Goal: Task Accomplishment & Management: Manage account settings

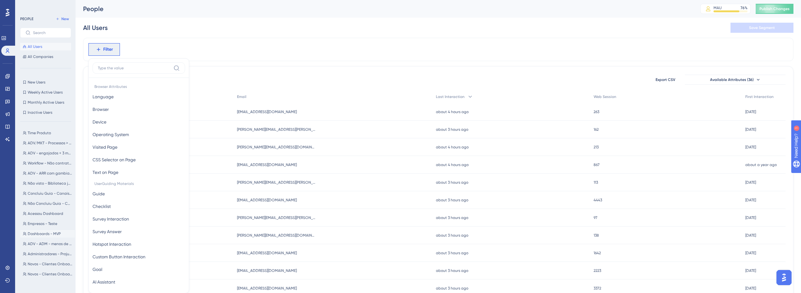
click at [39, 233] on span "Dashboards - MVP" at bounding box center [44, 233] width 33 height 5
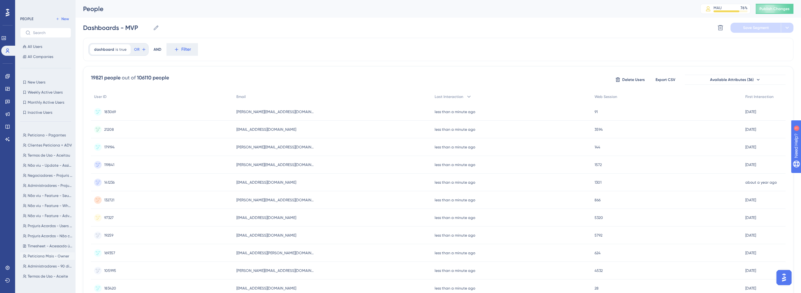
scroll to position [176, 0]
click at [32, 31] on label at bounding box center [45, 33] width 51 height 10
click at [33, 31] on input "text" at bounding box center [49, 33] width 33 height 4
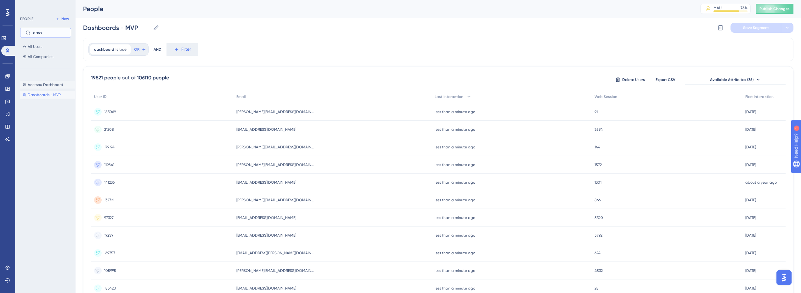
type input "dash"
click at [51, 83] on span "Acessou Dashboard" at bounding box center [46, 84] width 36 height 5
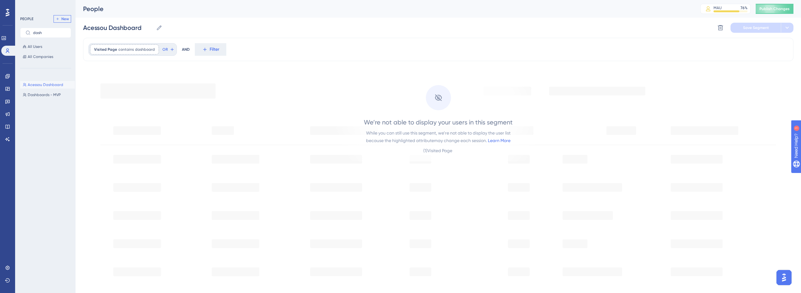
click at [68, 20] on span "New" at bounding box center [65, 18] width 8 height 5
type input "New Segment"
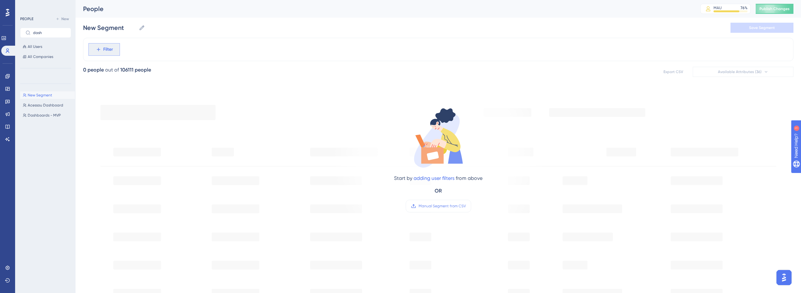
click at [108, 51] on span "Filter" at bounding box center [108, 50] width 10 height 8
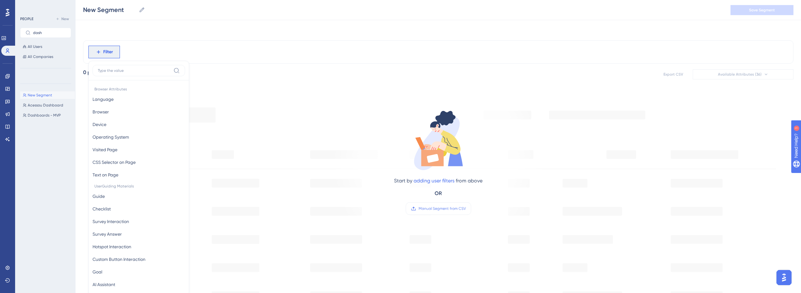
scroll to position [29, 0]
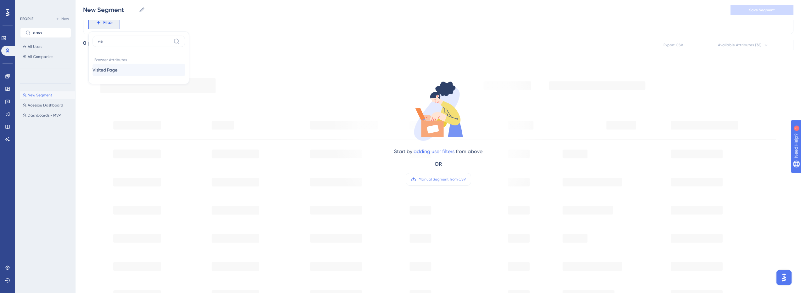
type input "visi"
click at [110, 68] on span "Visited Page" at bounding box center [105, 70] width 25 height 8
click at [116, 73] on label "contains" at bounding box center [111, 75] width 17 height 8
click at [112, 70] on input "text" at bounding box center [130, 72] width 59 height 4
click at [107, 73] on input "text" at bounding box center [130, 72] width 59 height 4
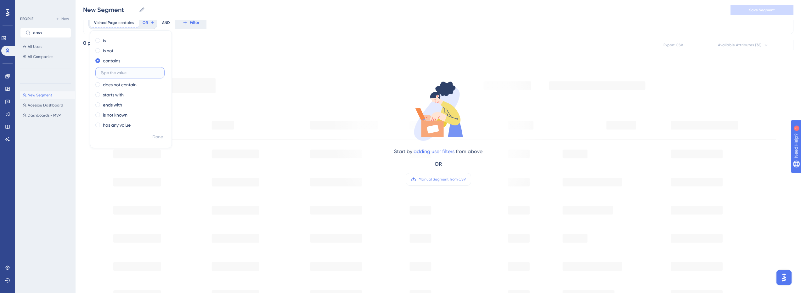
paste input "modal-cadastro:cadastro-rapido/processo_captura/novo"
type input "modal-cadastro:cadastro-rapido/processo_captura/novo"
drag, startPoint x: 119, startPoint y: 74, endPoint x: 178, endPoint y: 75, distance: 59.2
click at [178, 75] on div "Visited Page contains modal-cadastro:cadastro-rapido/processo_captura/novo moda…" at bounding box center [438, 229] width 710 height 436
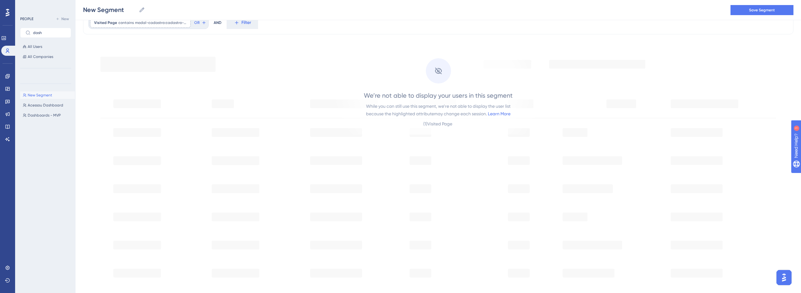
scroll to position [0, 0]
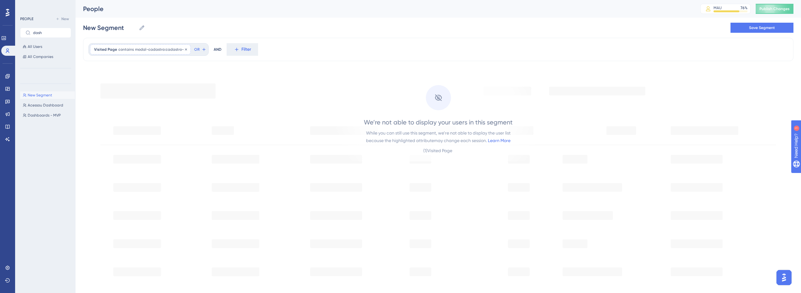
click at [149, 52] on div "Visited Page contains modal-cadastro:cadastro-rapido/processo_captura/novo moda…" at bounding box center [140, 49] width 101 height 10
click at [194, 29] on div "New Segment New Segment Save Segment" at bounding box center [438, 28] width 710 height 20
drag, startPoint x: 747, startPoint y: 32, endPoint x: -366, endPoint y: -27, distance: 1115.3
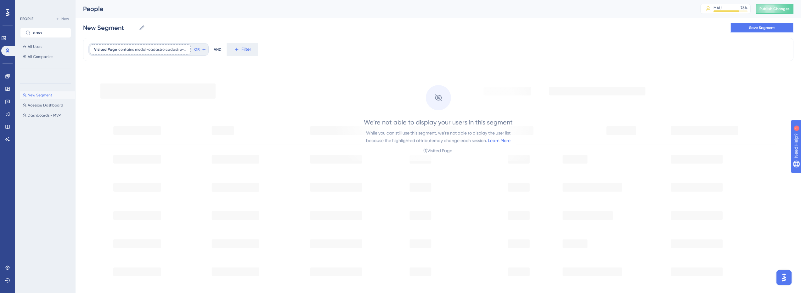
click at [0, 0] on html "Performance Users Engagement Widgets Feedback Product Updates Knowledge Base AI…" at bounding box center [400, 0] width 801 height 0
click at [778, 30] on button "Save Segment" at bounding box center [761, 28] width 63 height 10
click at [42, 106] on span "Acessou Dashboard" at bounding box center [46, 105] width 36 height 5
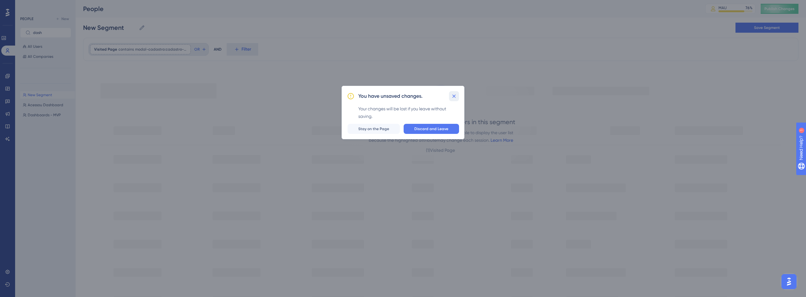
click at [456, 95] on icon at bounding box center [454, 96] width 6 height 6
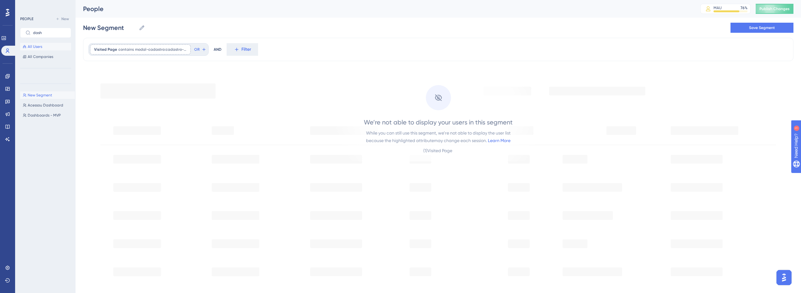
click at [43, 44] on button "All Users" at bounding box center [45, 47] width 51 height 8
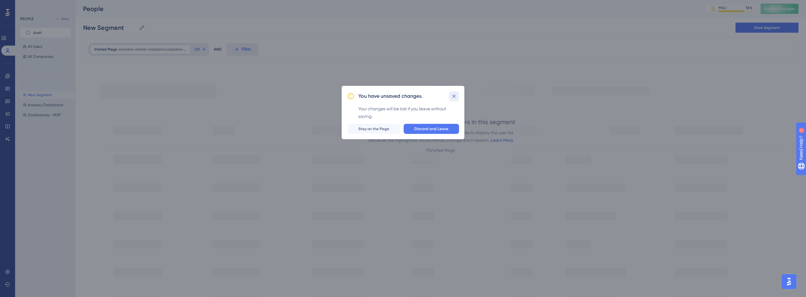
click at [452, 96] on icon at bounding box center [454, 96] width 6 height 6
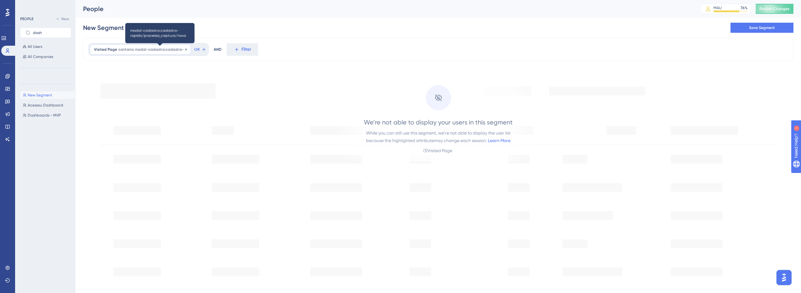
click at [173, 49] on span "modal-cadastro:cadastro-rapido/processo_captura/novo" at bounding box center [161, 49] width 52 height 5
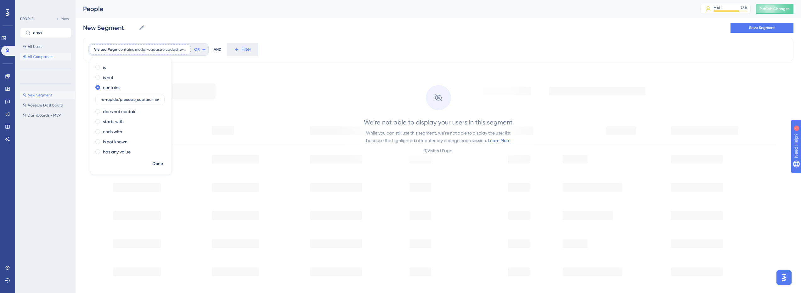
click at [46, 57] on span "All Companies" at bounding box center [40, 56] width 25 height 5
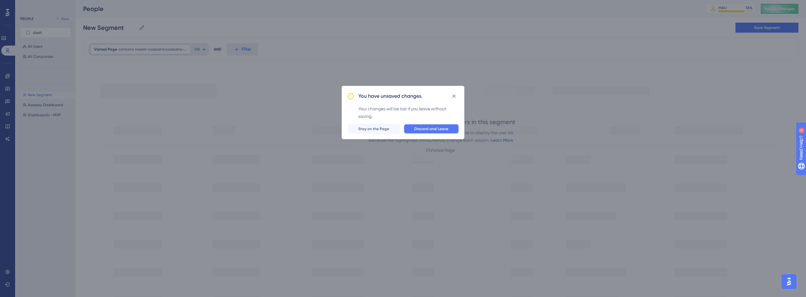
click at [415, 128] on span "Discard and Leave" at bounding box center [431, 129] width 34 height 5
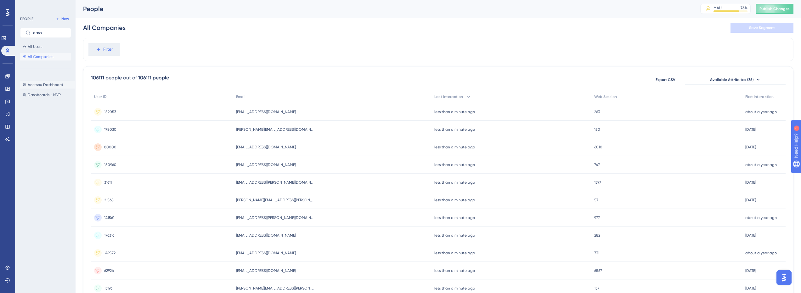
click at [38, 86] on span "Acessou Dashboard" at bounding box center [46, 84] width 36 height 5
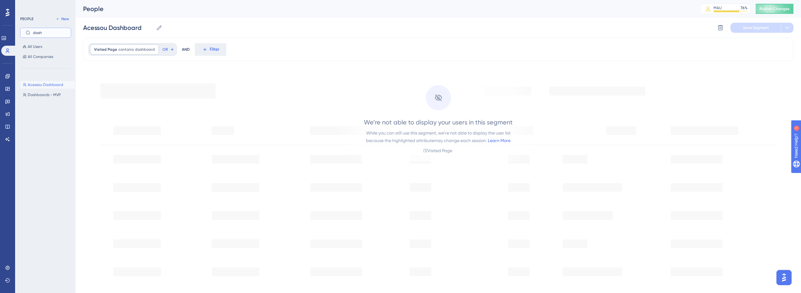
click at [41, 32] on input "dash" at bounding box center [49, 33] width 33 height 4
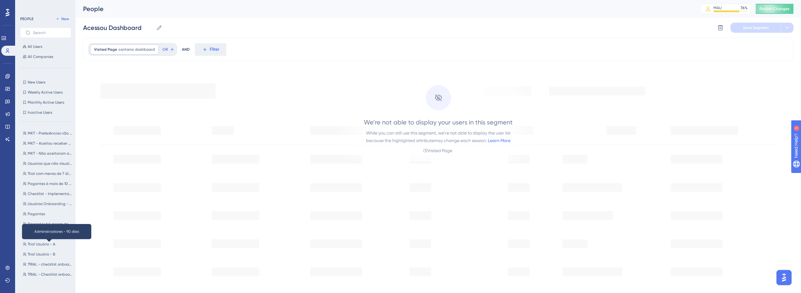
scroll to position [344, 0]
click at [39, 31] on input "text" at bounding box center [49, 33] width 33 height 4
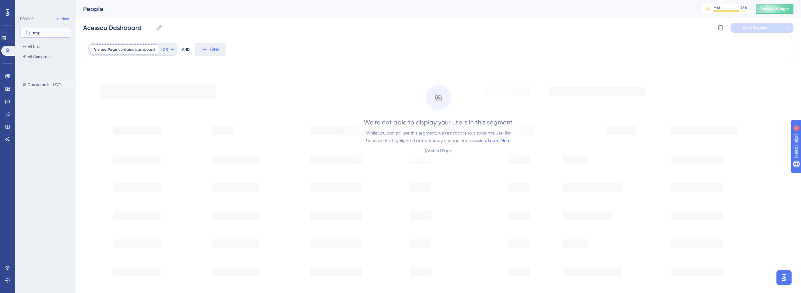
type input "mvp"
click at [66, 86] on button "Dashboards - MVP Dashboards - MVP" at bounding box center [47, 85] width 55 height 8
type input "Dashboards - MVP"
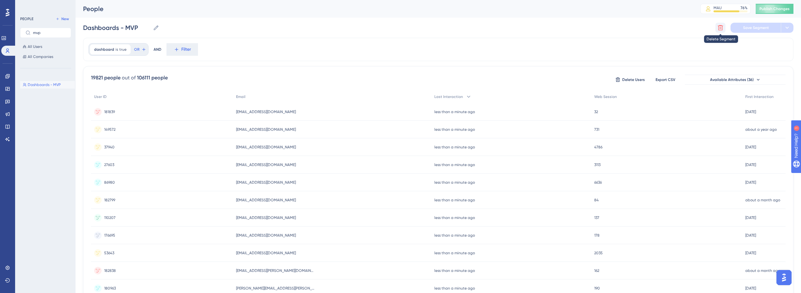
click at [723, 26] on icon at bounding box center [720, 28] width 6 height 6
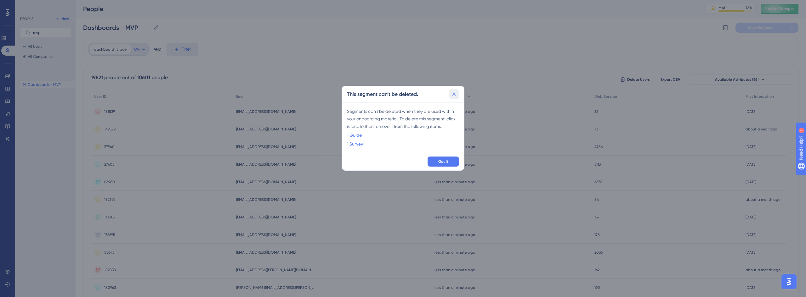
click at [454, 98] on button at bounding box center [454, 94] width 10 height 10
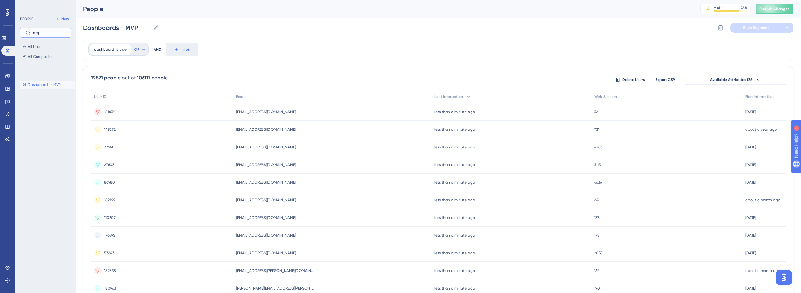
click at [58, 34] on input "mvp" at bounding box center [49, 33] width 33 height 4
type input "dash"
click at [35, 86] on span "Acessou Dashboard" at bounding box center [46, 84] width 36 height 5
type input "Acessou Dashboard"
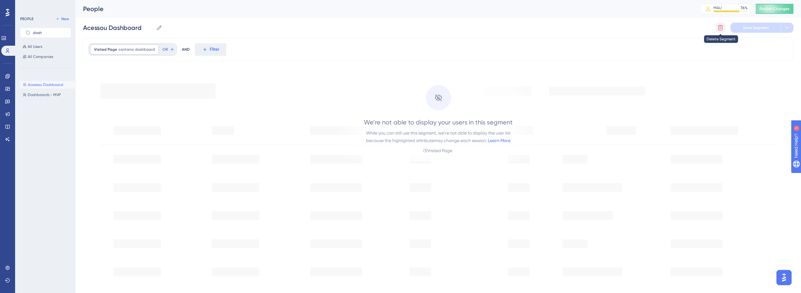
click at [716, 28] on button at bounding box center [720, 28] width 10 height 10
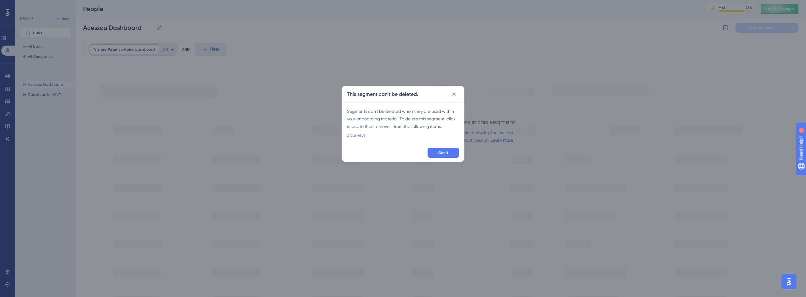
click at [359, 136] on link "2 Surveys" at bounding box center [356, 136] width 19 height 8
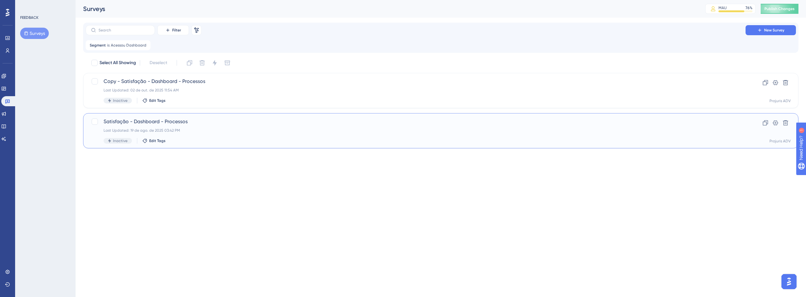
click at [274, 134] on div "Satisfação - Dashboard - Processos Last Updated: 19 de ago. de 2025 03:42 PM In…" at bounding box center [416, 131] width 624 height 26
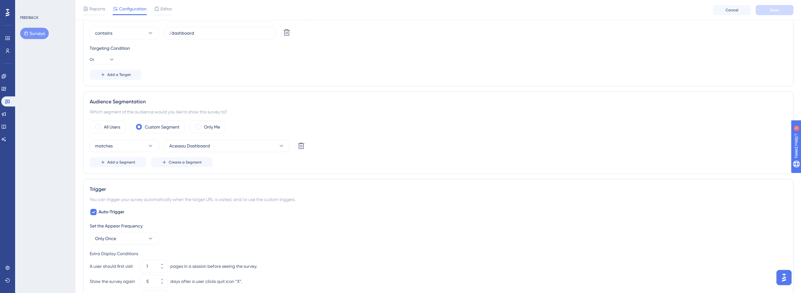
scroll to position [168, 0]
click at [303, 142] on icon at bounding box center [301, 145] width 6 height 6
click at [775, 11] on span "Save" at bounding box center [774, 10] width 9 height 5
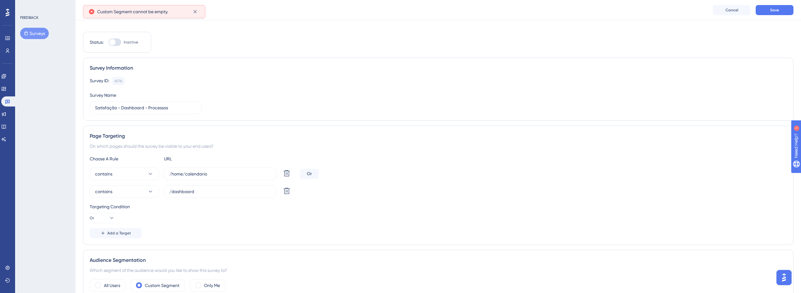
scroll to position [0, 0]
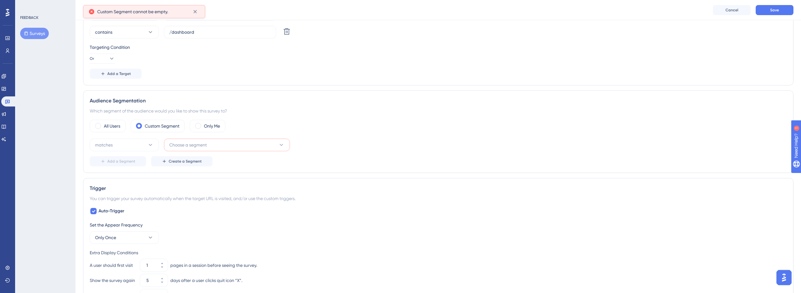
click at [192, 143] on span "Choose a segment" at bounding box center [187, 145] width 37 height 8
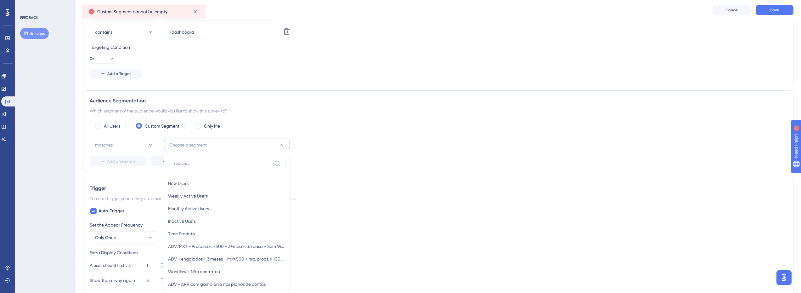
scroll to position [231, 0]
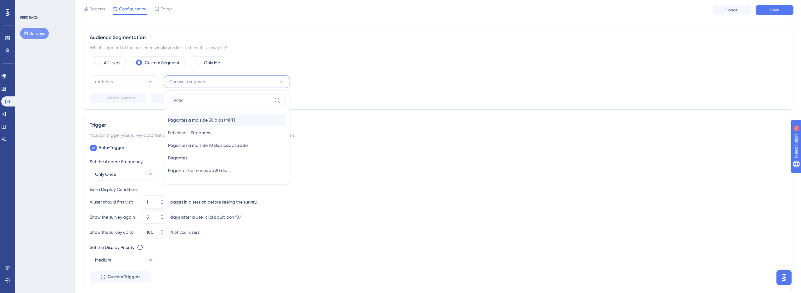
type input "paga"
click at [205, 124] on div "Pagantes a mais de 30 [PERSON_NAME] (MKT) Pagantes a mais de 30 [PERSON_NAME] (…" at bounding box center [227, 120] width 118 height 13
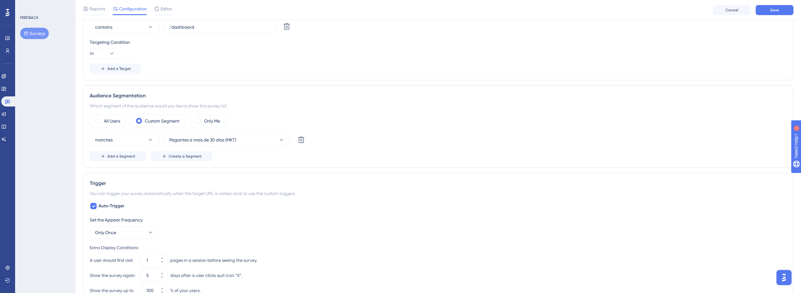
scroll to position [166, 0]
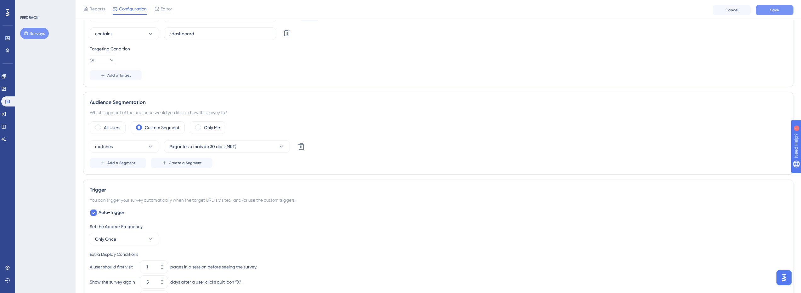
click at [761, 12] on button "Save" at bounding box center [775, 10] width 38 height 10
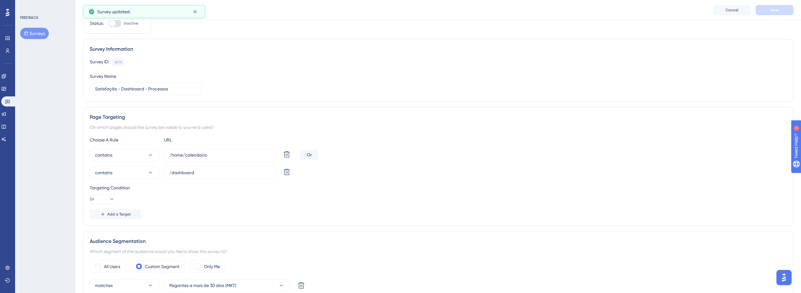
scroll to position [0, 0]
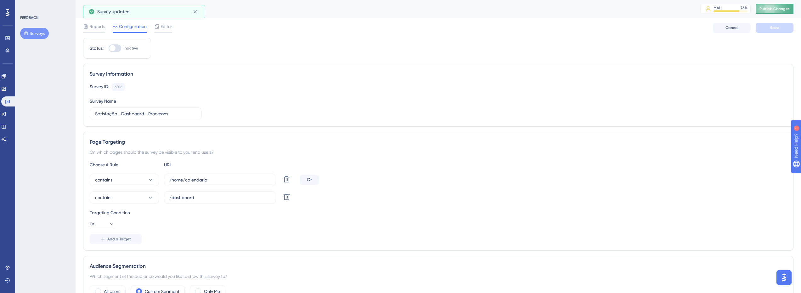
click at [777, 10] on span "Publish Changes" at bounding box center [774, 8] width 30 height 5
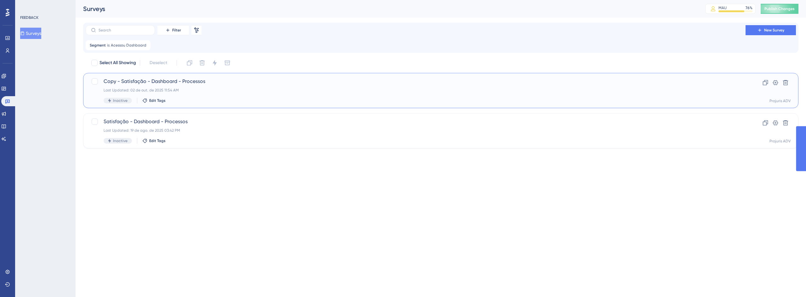
click at [273, 83] on span "Copy - Satisfação - Dashboard - Processos" at bounding box center [416, 82] width 624 height 8
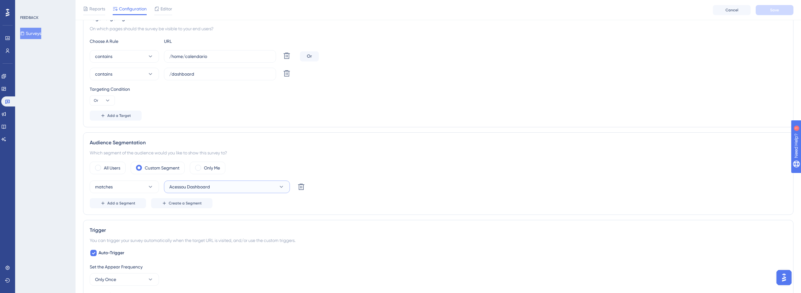
click at [207, 184] on span "Acessou Dashboard" at bounding box center [189, 187] width 41 height 8
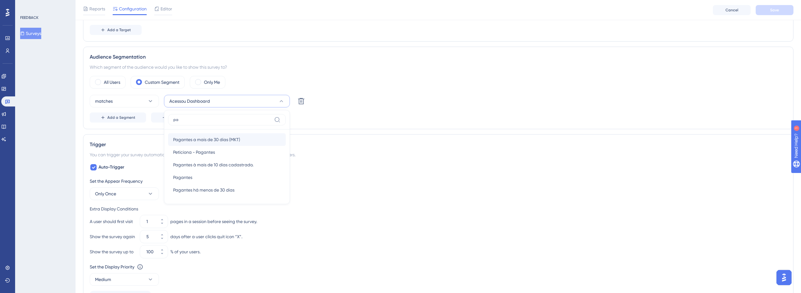
type input "pa"
click at [208, 142] on span "Pagantes a mais de 30 dias (MKT)" at bounding box center [206, 140] width 67 height 8
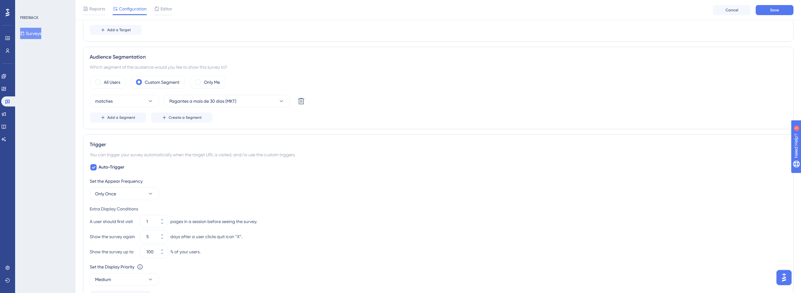
click at [760, 17] on div "Reports Configuration Editor Cancel Save" at bounding box center [438, 10] width 725 height 20
click at [778, 9] on span "Save" at bounding box center [774, 10] width 9 height 5
click at [58, 90] on div "FEEDBACK Surveys" at bounding box center [45, 146] width 60 height 293
